Goal: Register for event/course

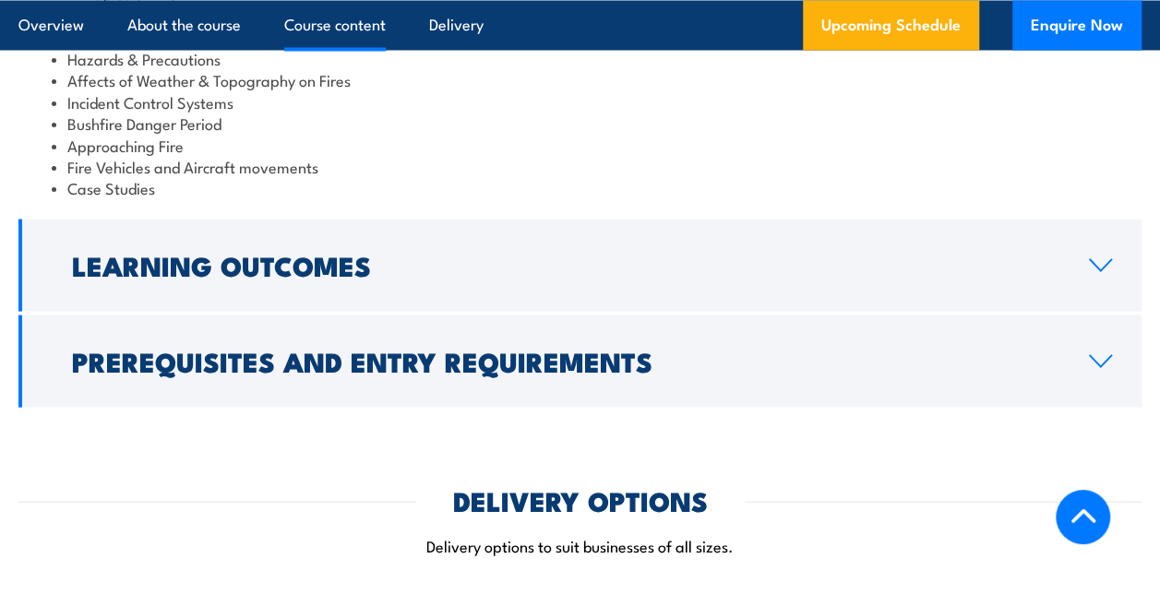
scroll to position [1753, 0]
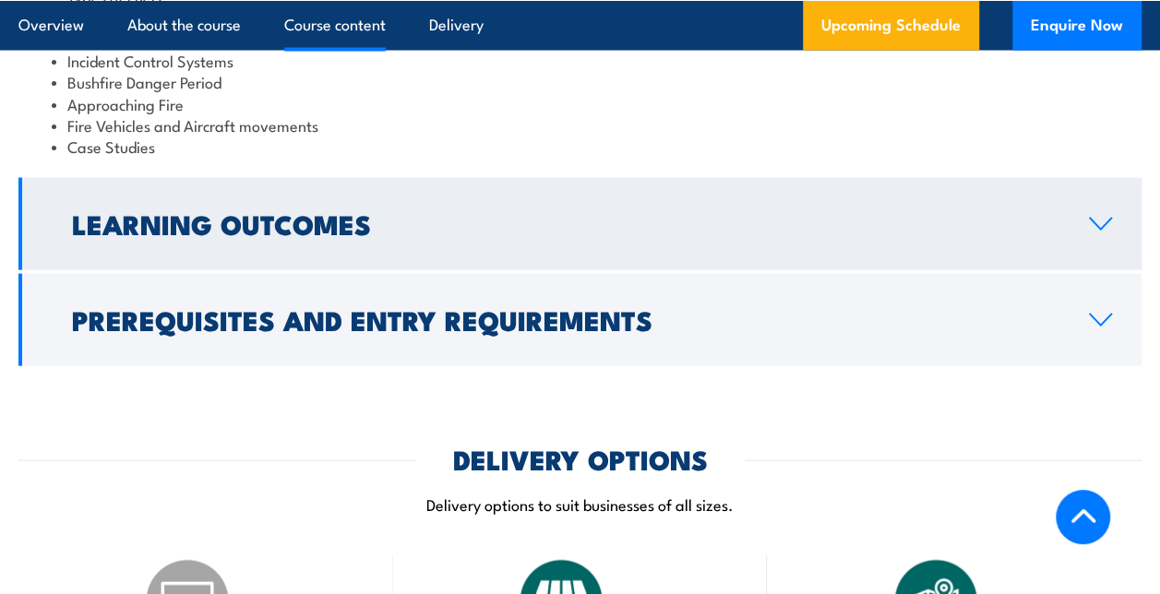
click at [1092, 232] on icon at bounding box center [1100, 224] width 25 height 15
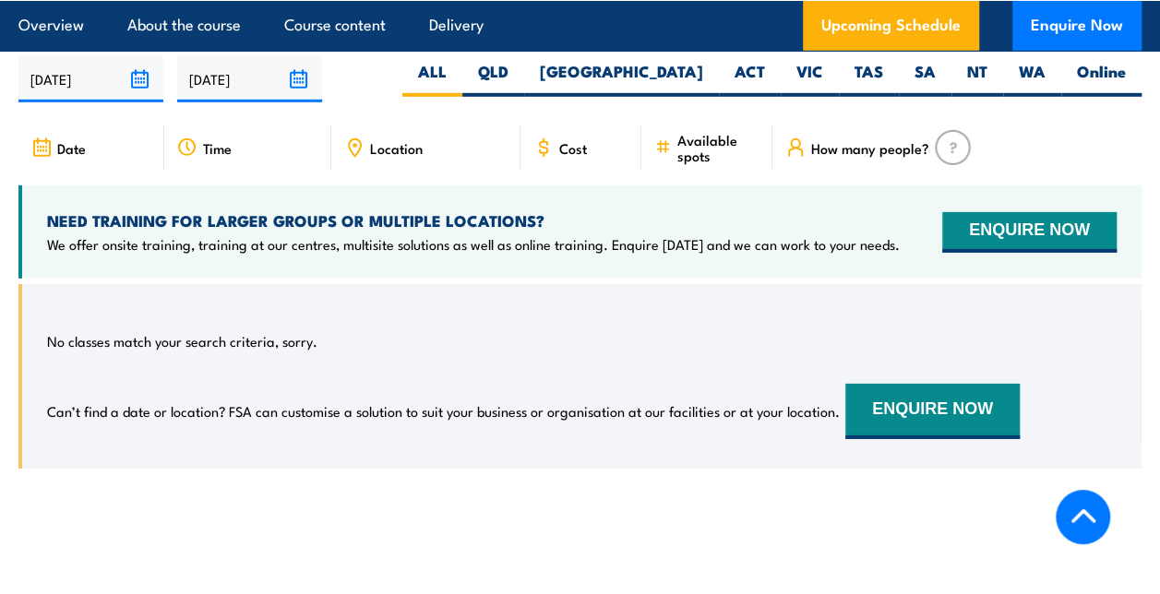
scroll to position [2609, 0]
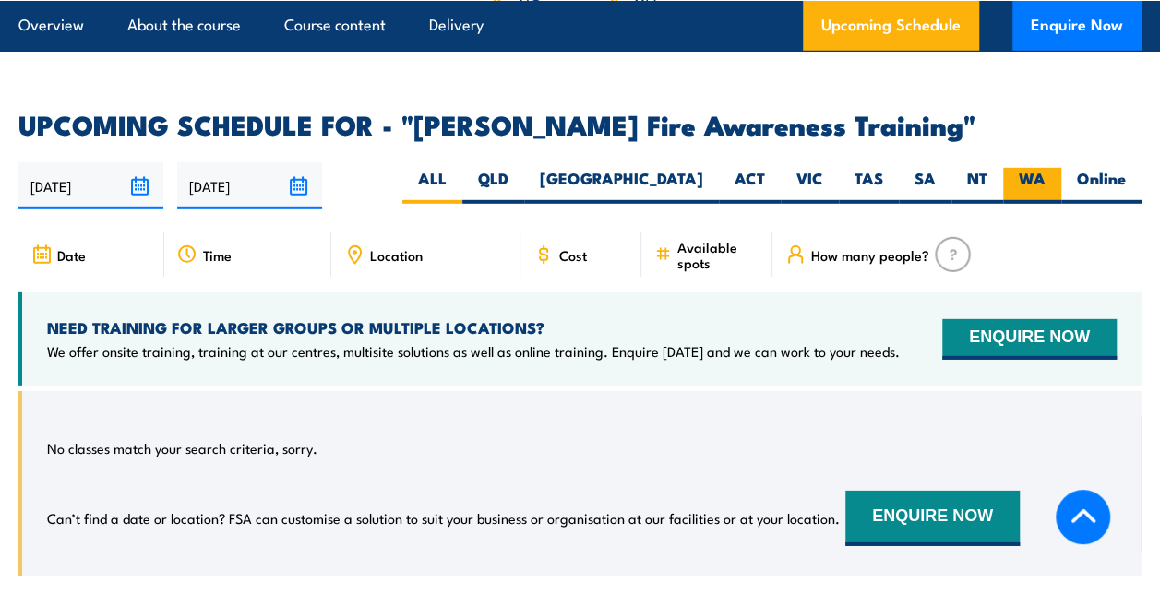
click at [1036, 185] on label "WA" at bounding box center [1032, 186] width 58 height 36
click at [1046, 180] on input "WA" at bounding box center [1052, 174] width 12 height 12
radio input "true"
click at [1094, 188] on label "Online" at bounding box center [1101, 186] width 80 height 36
click at [1126, 180] on input "Online" at bounding box center [1132, 174] width 12 height 12
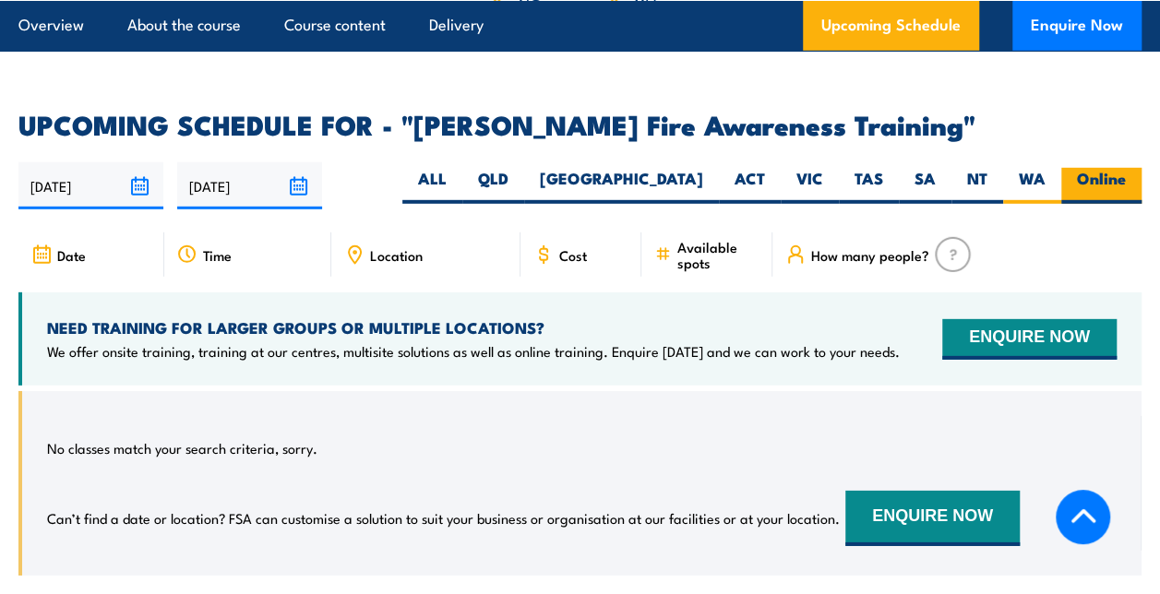
radio input "true"
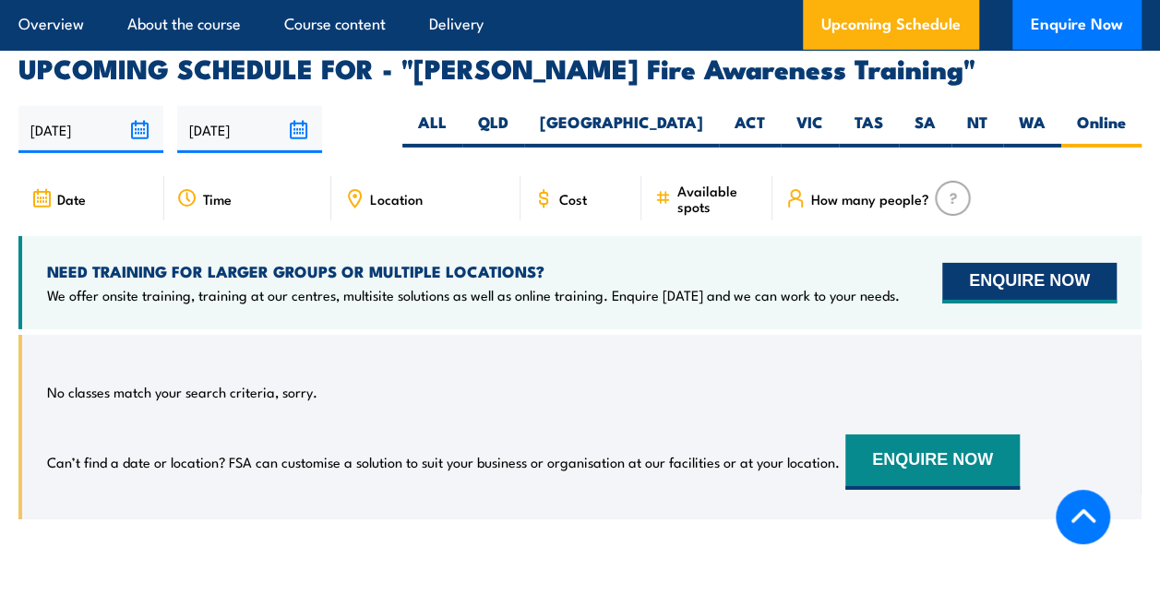
scroll to position [2852, 0]
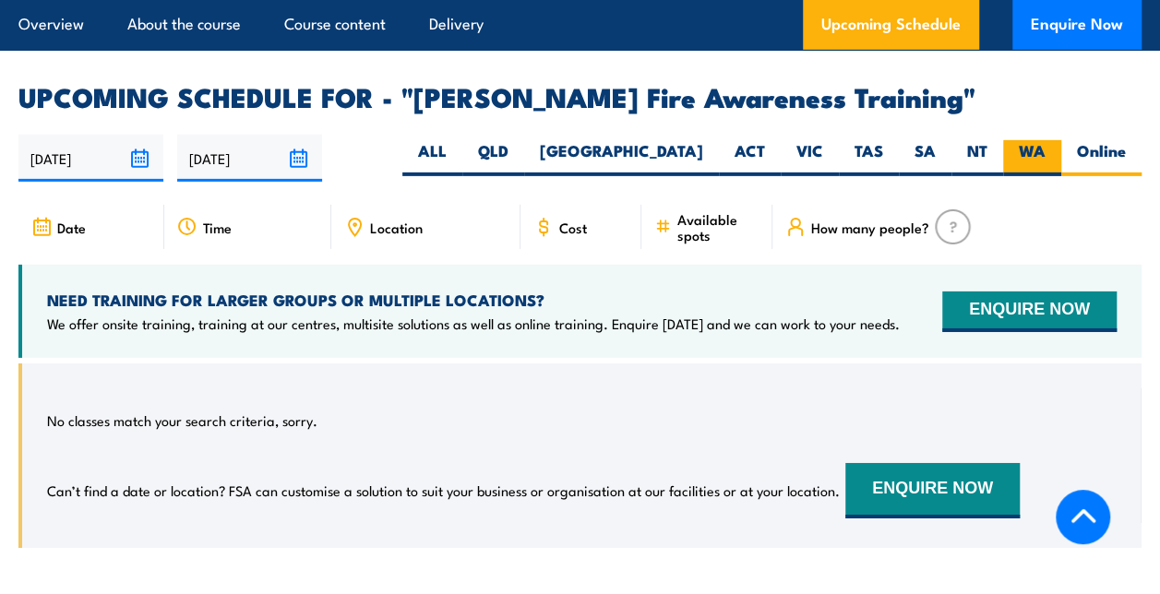
click at [1041, 161] on label "WA" at bounding box center [1032, 158] width 58 height 36
click at [1046, 152] on input "WA" at bounding box center [1052, 146] width 12 height 12
radio input "true"
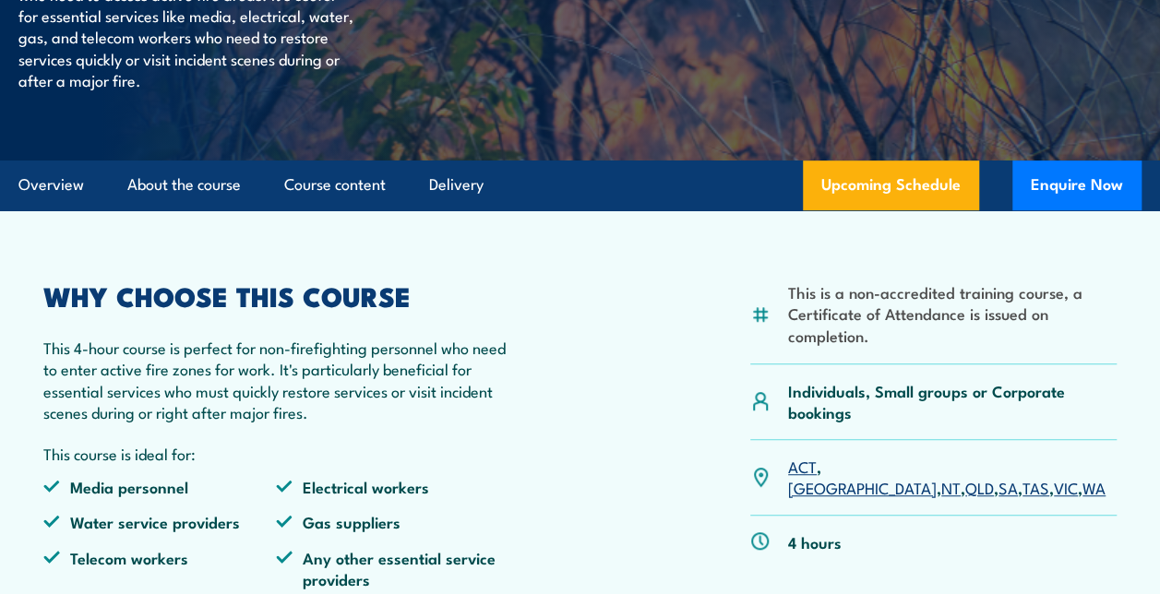
scroll to position [269, 0]
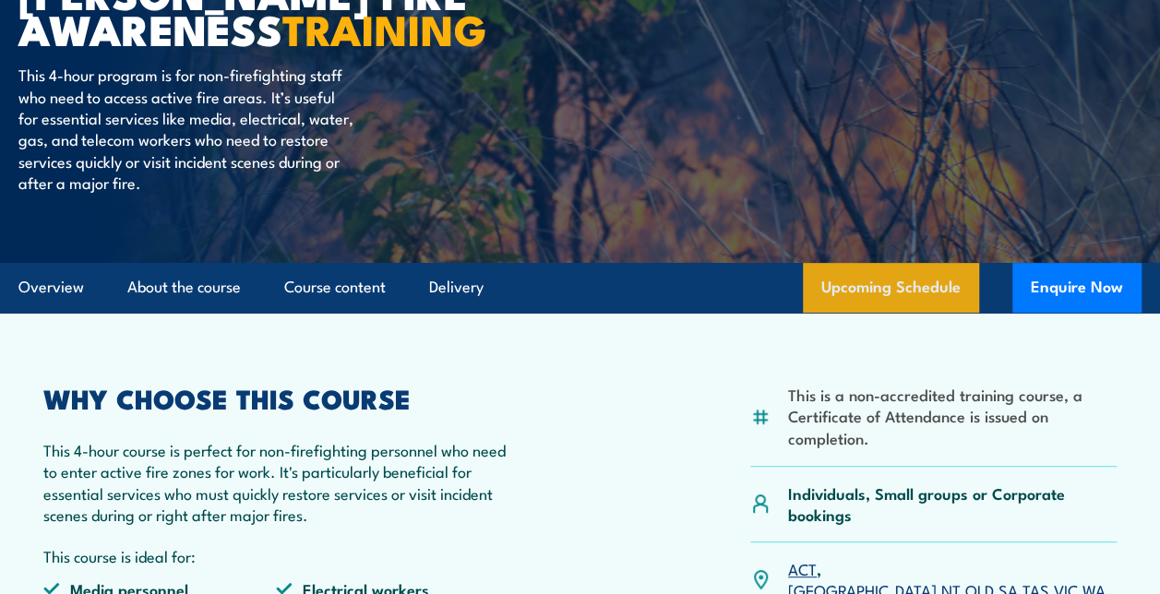
click at [915, 313] on link "Upcoming Schedule" at bounding box center [891, 288] width 176 height 50
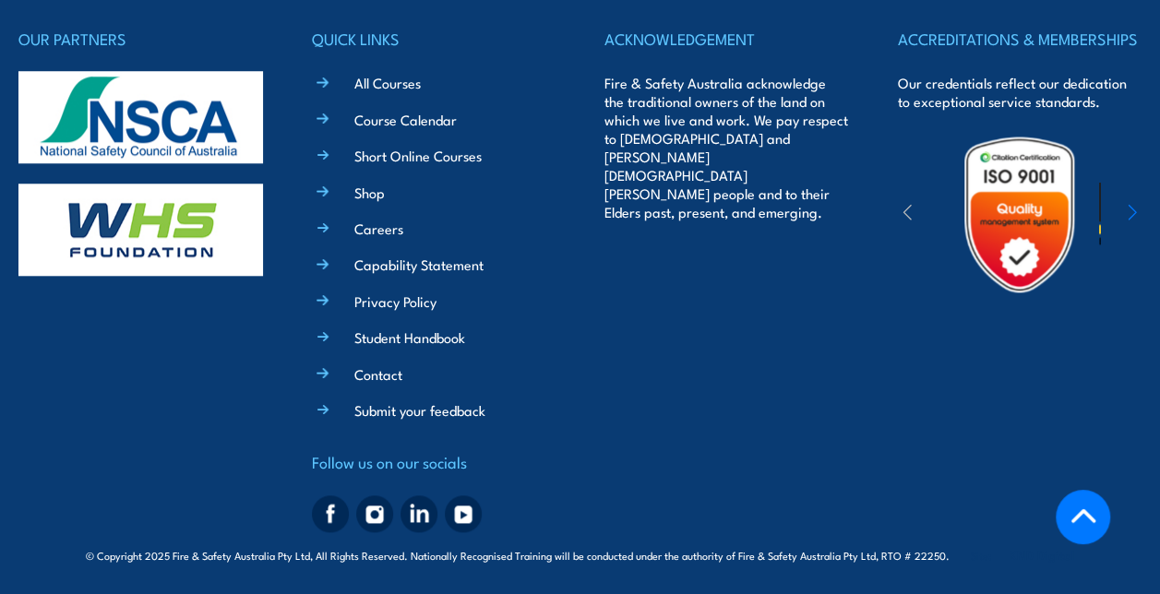
scroll to position [4275, 0]
